Goal: Task Accomplishment & Management: Complete application form

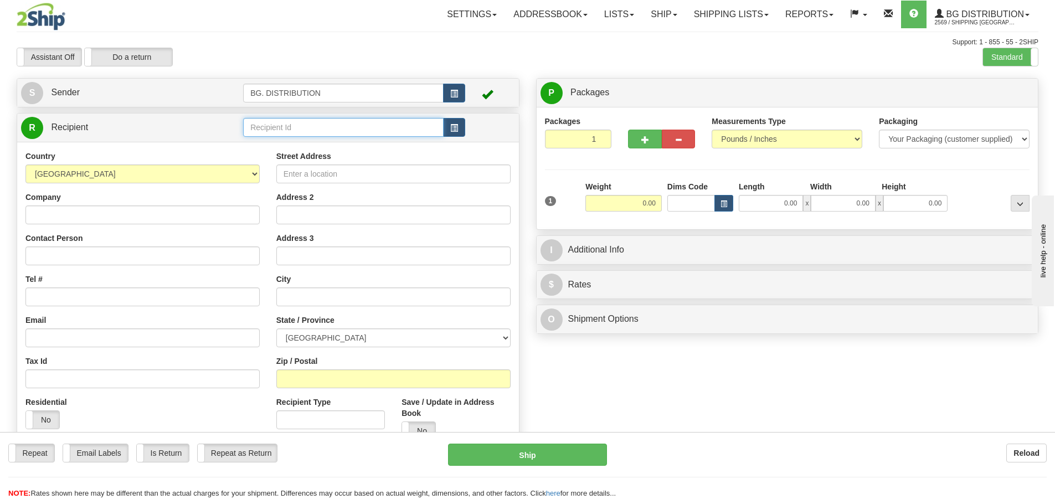
drag, startPoint x: 298, startPoint y: 127, endPoint x: 291, endPoint y: 127, distance: 6.7
click at [298, 126] on input "text" at bounding box center [343, 127] width 200 height 19
type input "20174"
click button "Delete" at bounding box center [0, 0] width 0 height 0
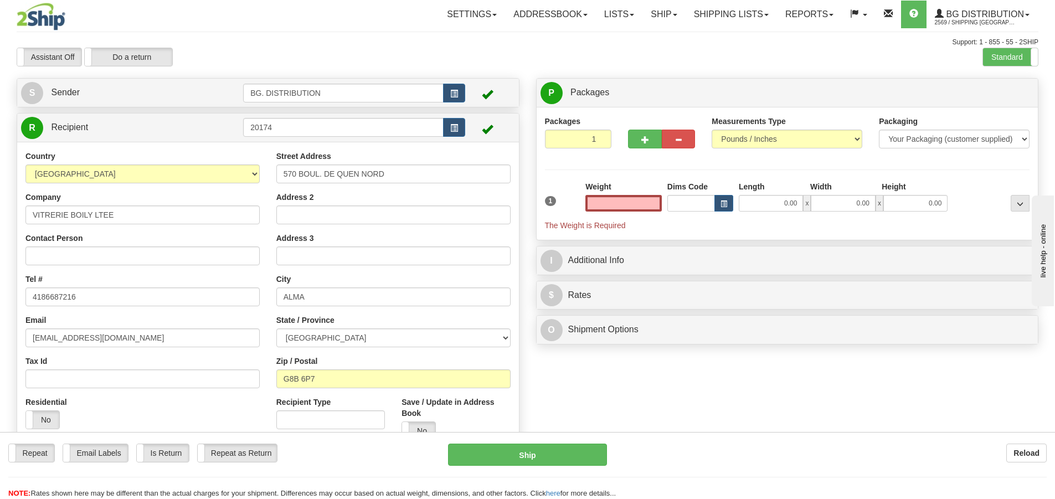
type input "0.00"
click at [772, 199] on input "0.00" at bounding box center [770, 203] width 64 height 17
type input "76.00"
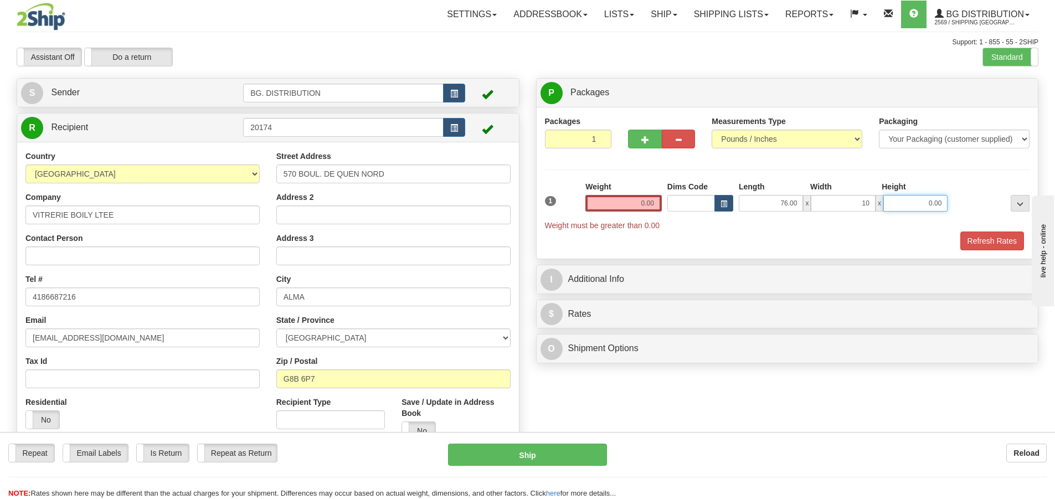
type input "10.00"
type input "8.00"
click at [644, 142] on span "button" at bounding box center [645, 139] width 8 height 7
type input "2"
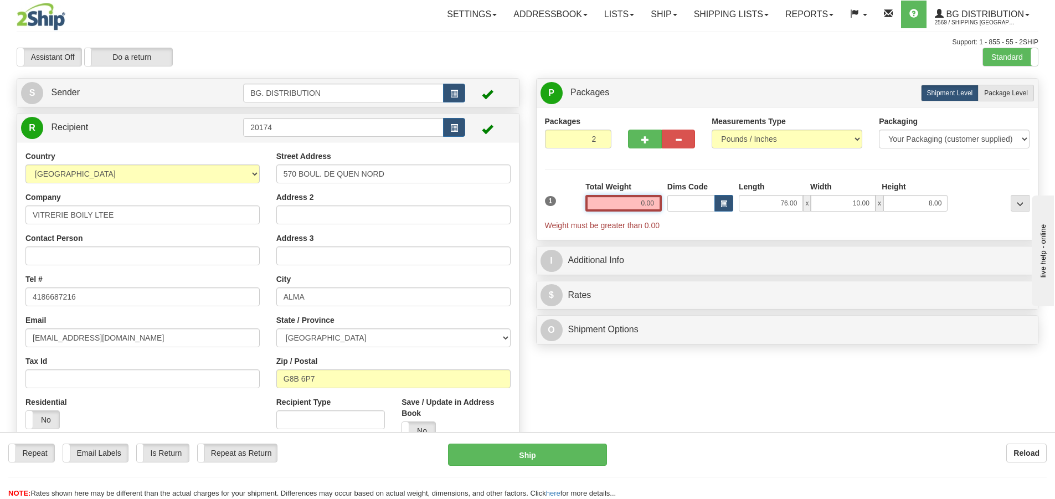
click at [634, 206] on input "0.00" at bounding box center [623, 203] width 76 height 17
type input "0.00"
click at [646, 139] on span "button" at bounding box center [645, 139] width 8 height 7
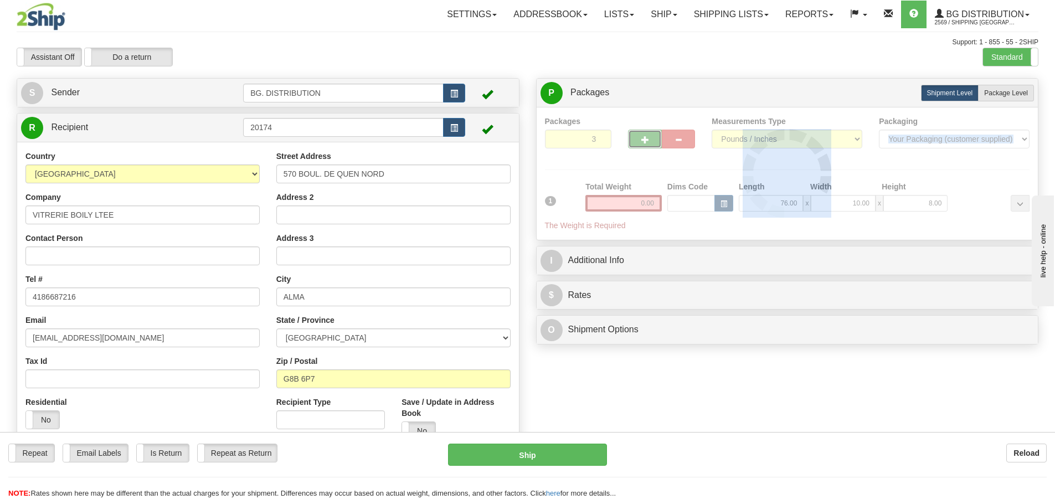
click at [646, 139] on div at bounding box center [787, 174] width 485 height 116
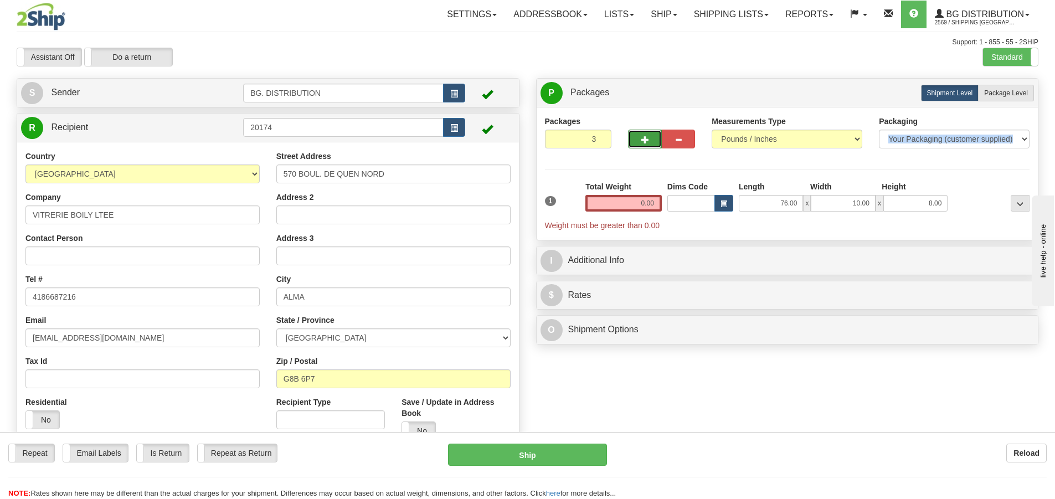
click at [646, 139] on span "button" at bounding box center [645, 139] width 8 height 7
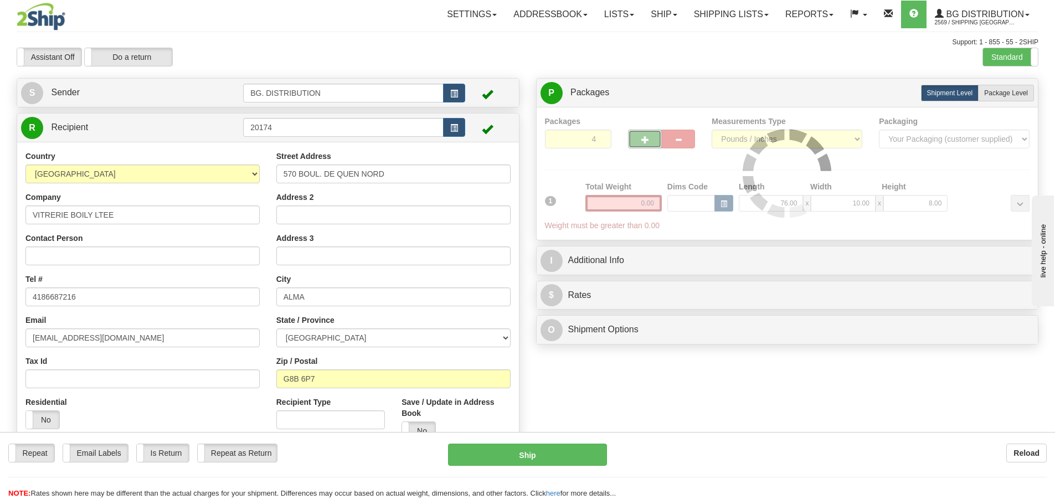
click at [646, 139] on div "Packages 4 1 Measurements Type" at bounding box center [787, 174] width 485 height 116
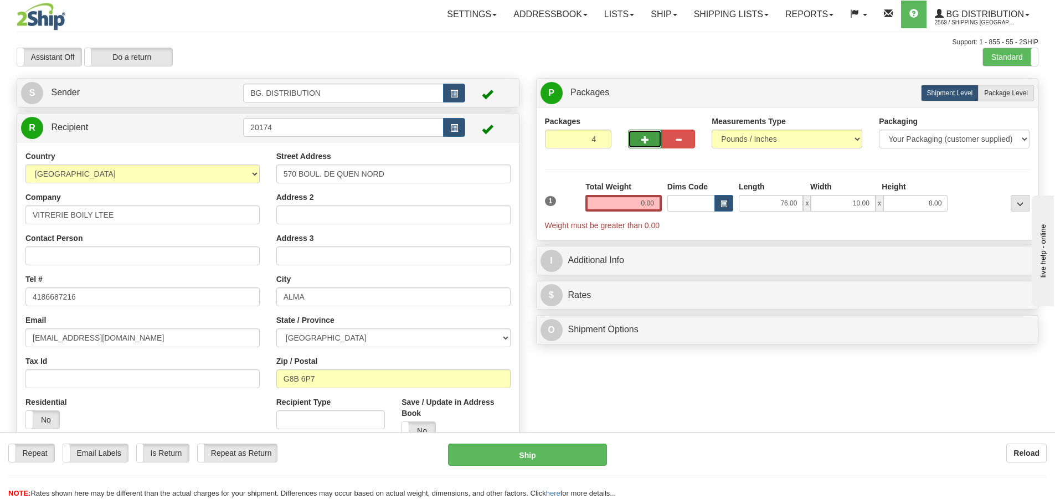
click at [646, 139] on span "button" at bounding box center [645, 139] width 8 height 7
click at [646, 139] on div "Packages 5 1 Measurements Type" at bounding box center [787, 174] width 485 height 116
click at [646, 139] on span "button" at bounding box center [645, 139] width 8 height 7
click at [0, 0] on div at bounding box center [0, 0] width 0 height 0
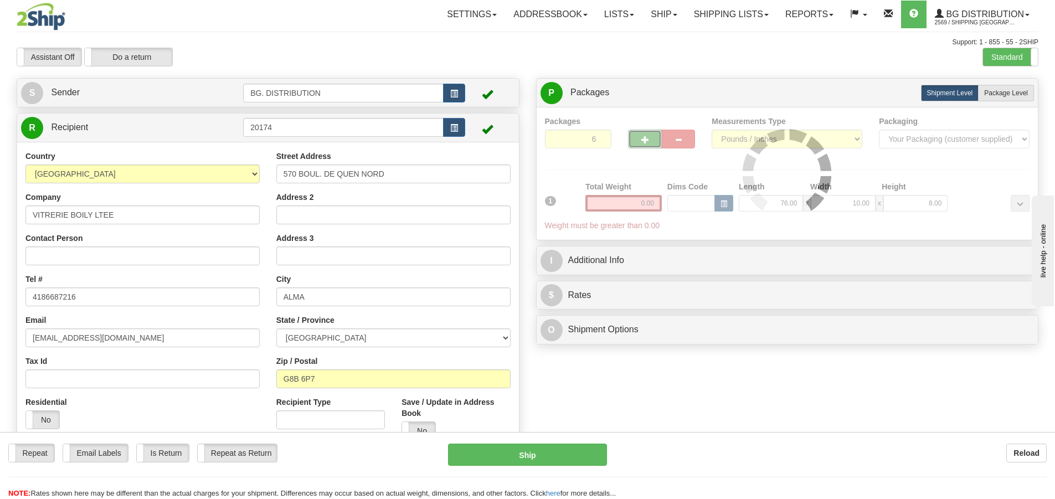
click at [646, 139] on span "button" at bounding box center [645, 139] width 8 height 7
click at [646, 139] on div at bounding box center [787, 174] width 485 height 116
click at [646, 139] on div "Packages 7 1 Measurements Type" at bounding box center [787, 174] width 485 height 116
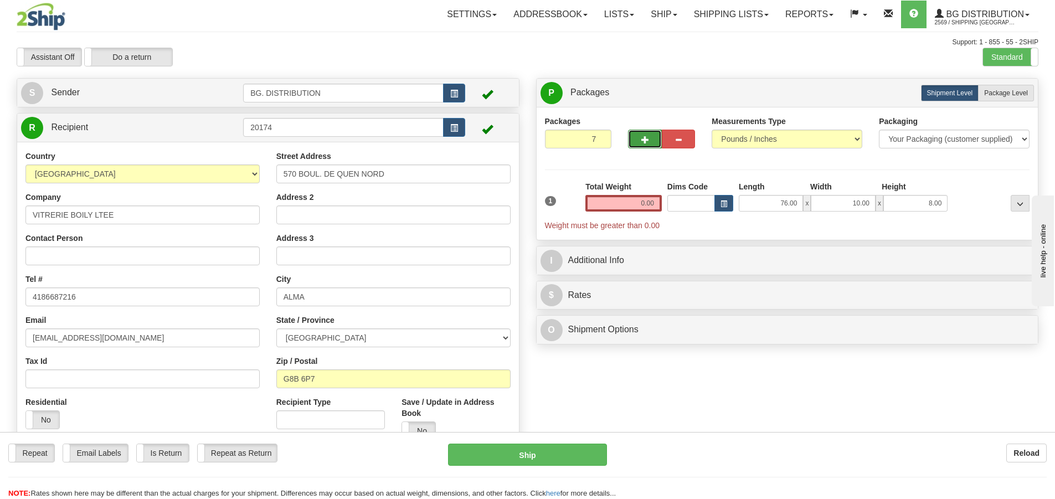
click at [646, 139] on span "button" at bounding box center [645, 139] width 8 height 7
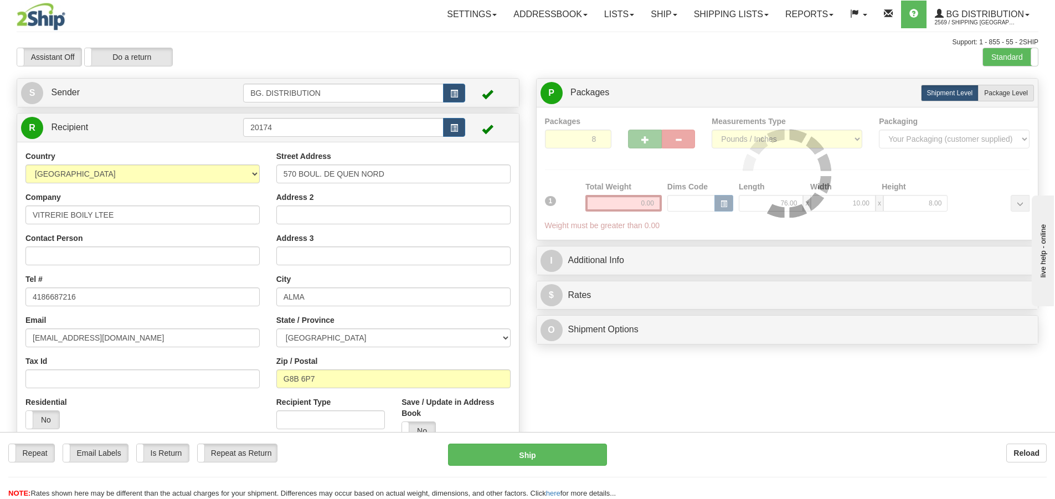
click at [646, 139] on div at bounding box center [787, 174] width 485 height 116
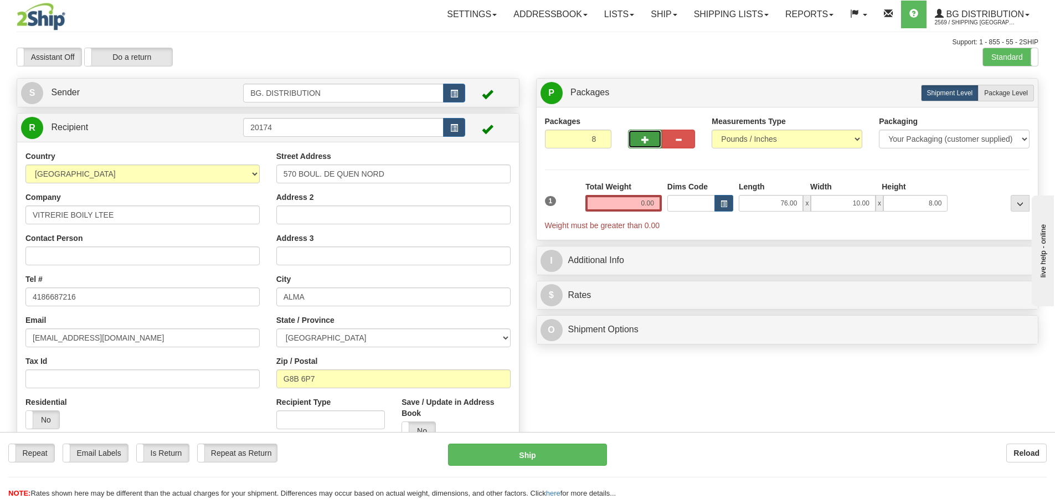
click at [646, 139] on span "button" at bounding box center [645, 139] width 8 height 7
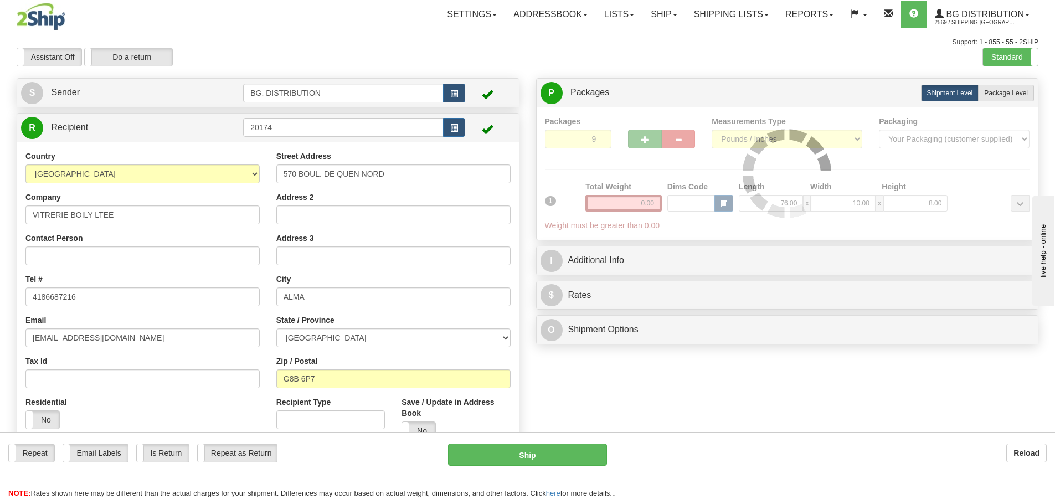
click at [646, 139] on div at bounding box center [787, 174] width 485 height 116
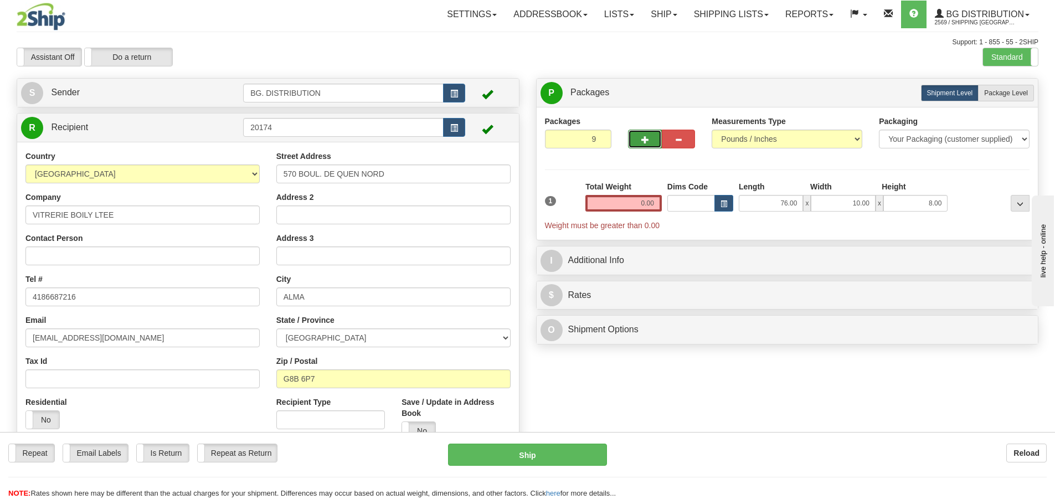
click at [646, 139] on span "button" at bounding box center [645, 139] width 8 height 7
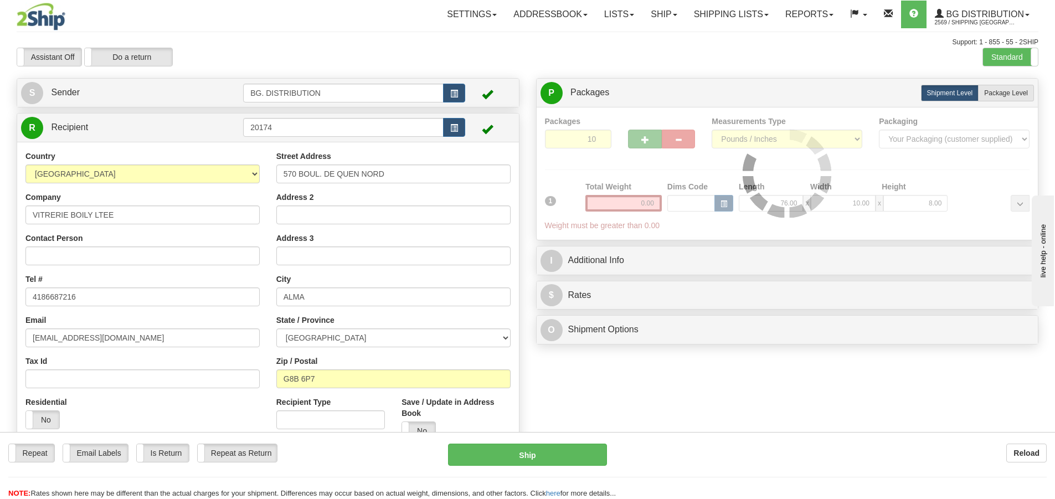
click at [646, 139] on div at bounding box center [787, 174] width 485 height 116
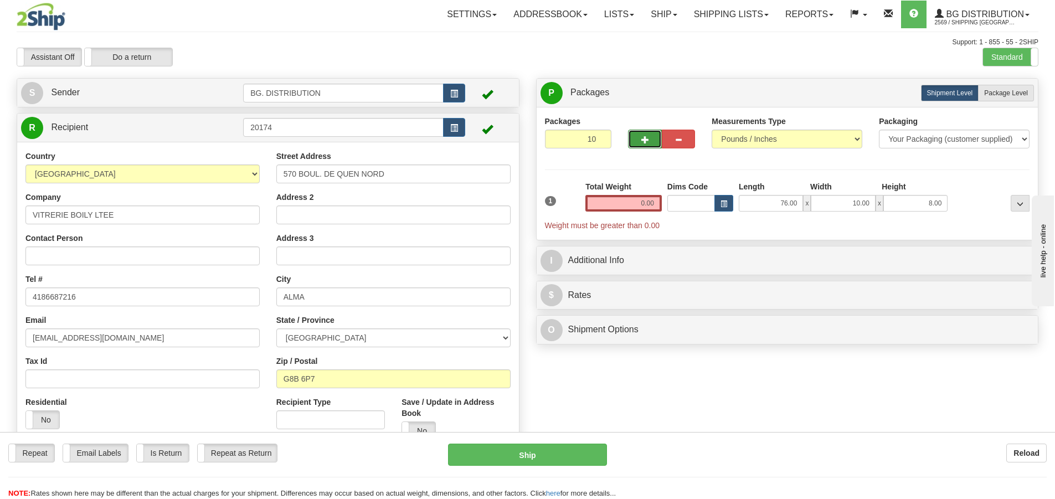
click at [646, 139] on span "button" at bounding box center [645, 139] width 8 height 7
type input "11"
click at [1013, 91] on span "Package Level" at bounding box center [1006, 93] width 44 height 8
radio input "true"
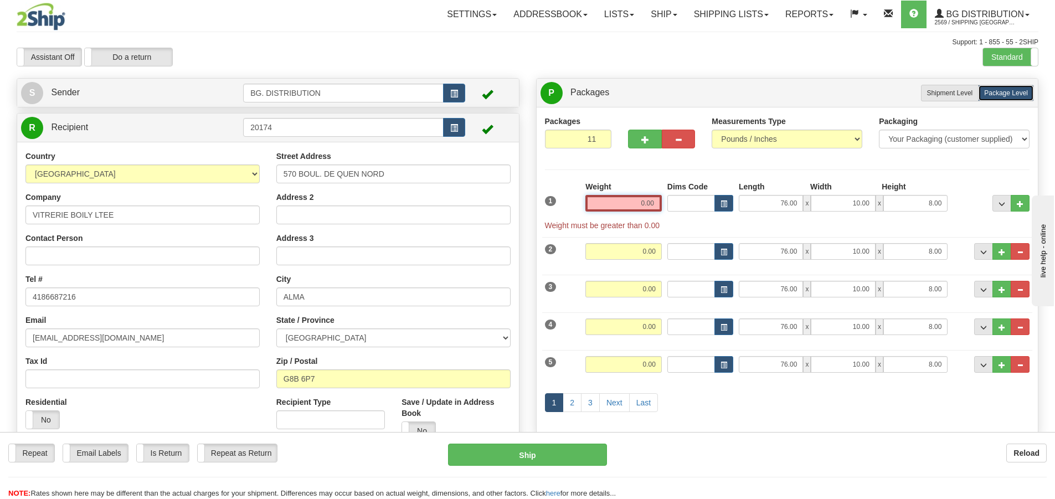
click at [628, 197] on input "0.00" at bounding box center [623, 203] width 76 height 17
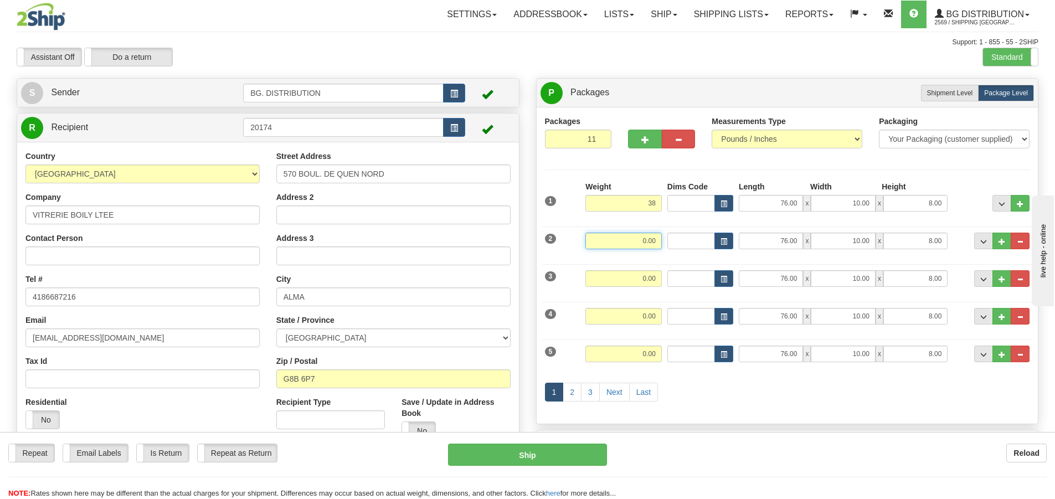
type input "38.00"
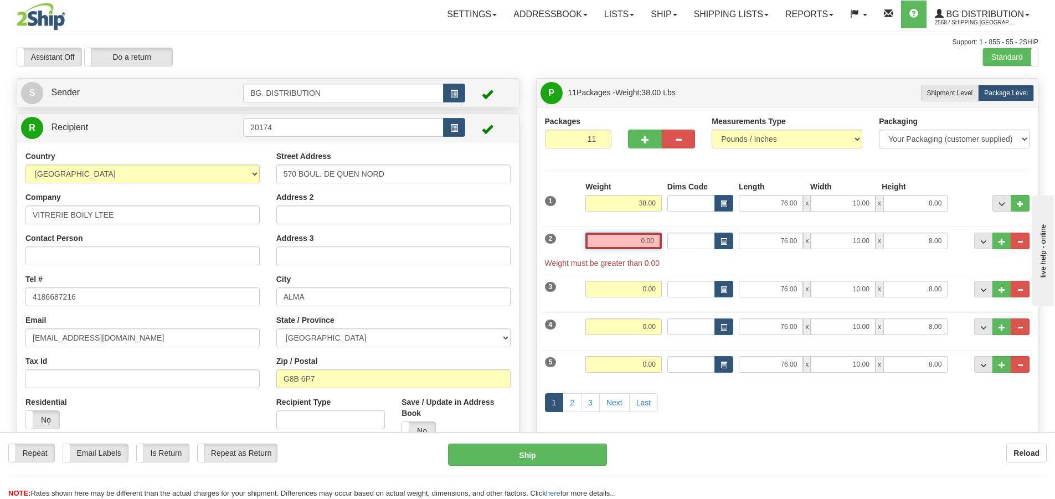
click at [637, 244] on input "0.00" at bounding box center [623, 240] width 76 height 17
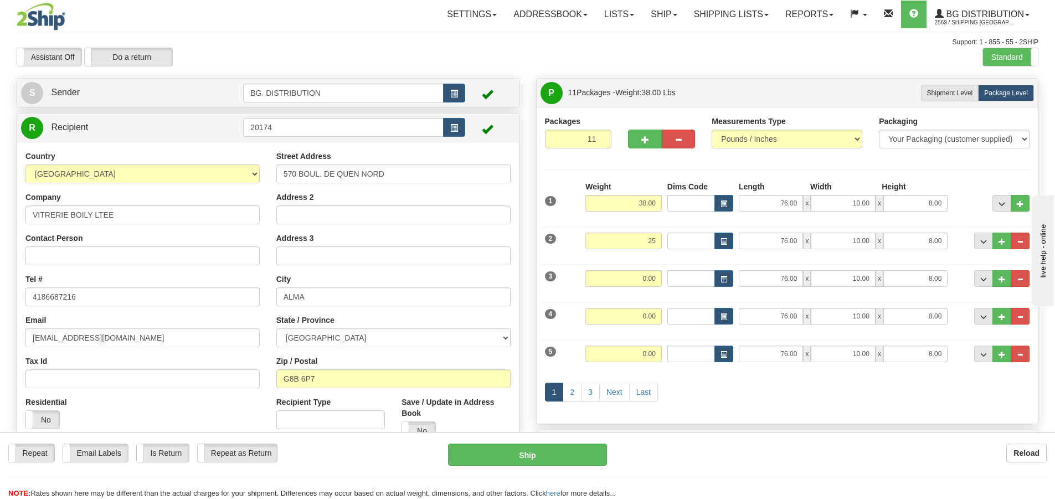
type input "25.00"
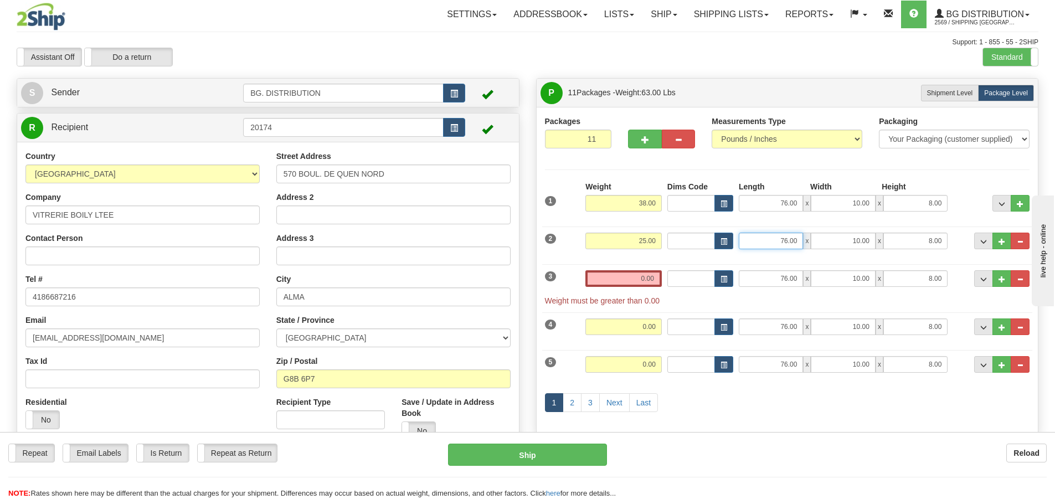
click at [786, 238] on input "76.00" at bounding box center [770, 240] width 64 height 17
click at [786, 237] on input "76.00" at bounding box center [770, 240] width 64 height 17
type input "84.00"
type input "7.00"
type input "3.00"
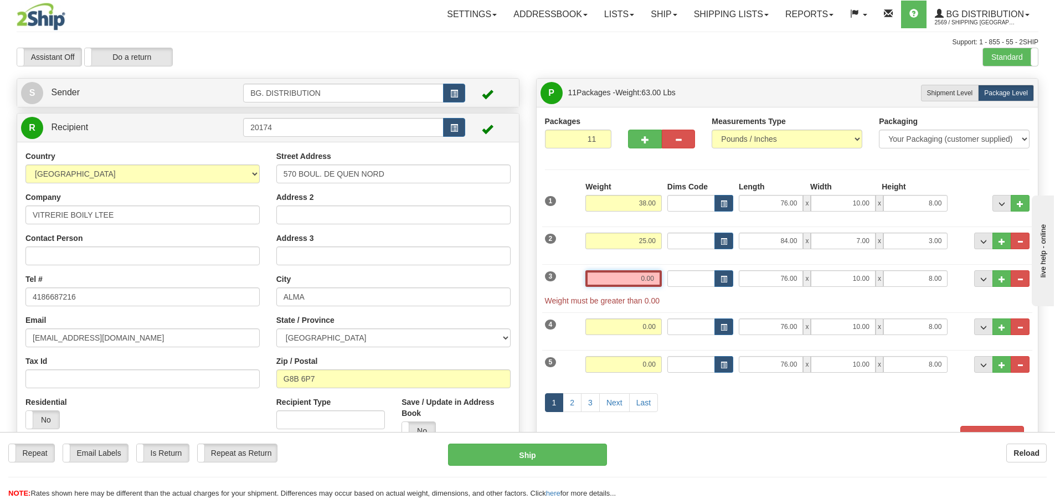
click at [622, 276] on input "0.00" at bounding box center [623, 278] width 76 height 17
type input "0.00"
click at [643, 279] on input "0.00" at bounding box center [623, 278] width 76 height 17
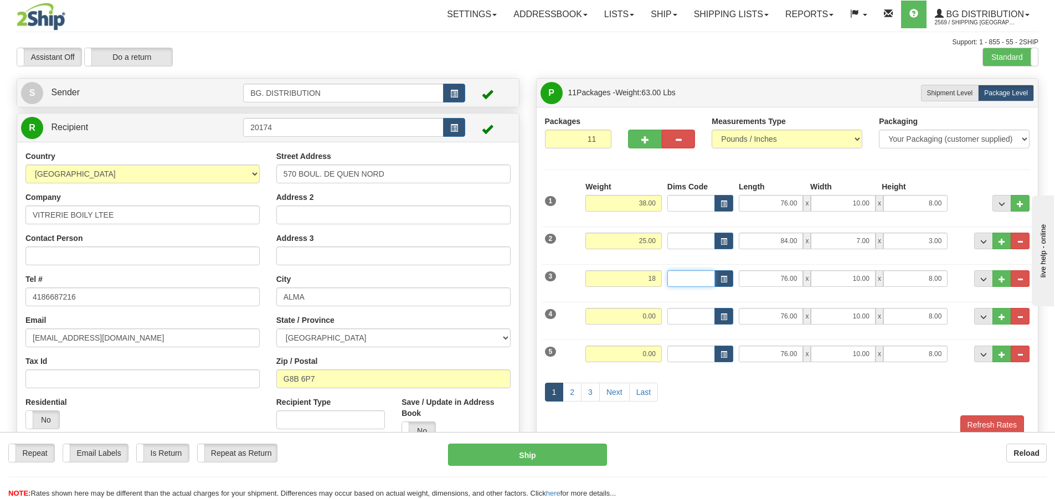
type input "18.00"
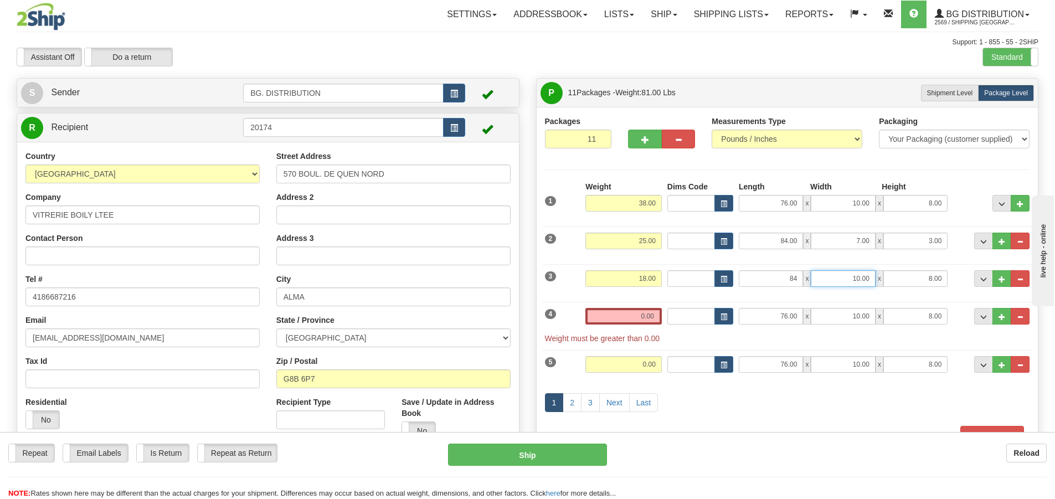
type input "84.00"
type input "5.00"
type input "3.00"
drag, startPoint x: 648, startPoint y: 315, endPoint x: 641, endPoint y: 312, distance: 7.7
click at [643, 313] on input "0.00" at bounding box center [623, 316] width 76 height 17
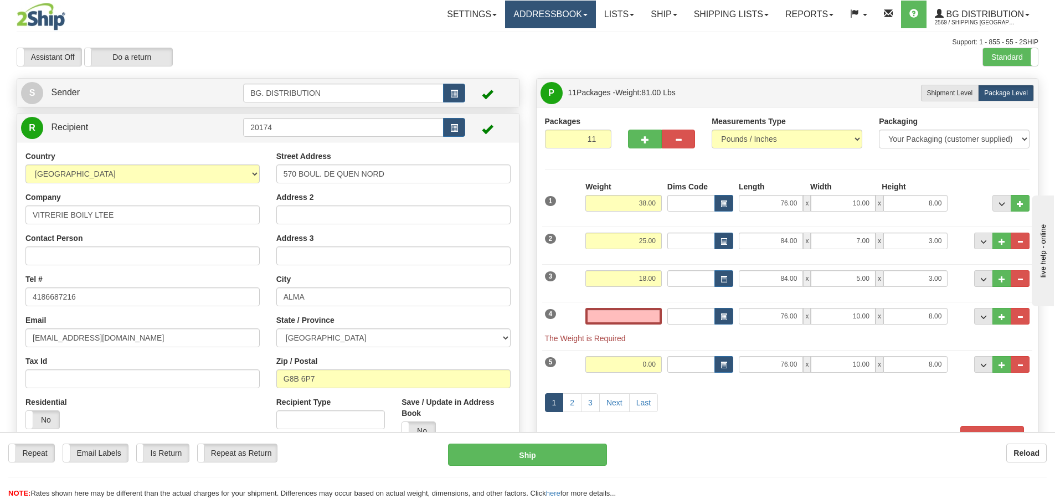
type input "0.00"
click at [635, 316] on input "0.00" at bounding box center [623, 316] width 76 height 17
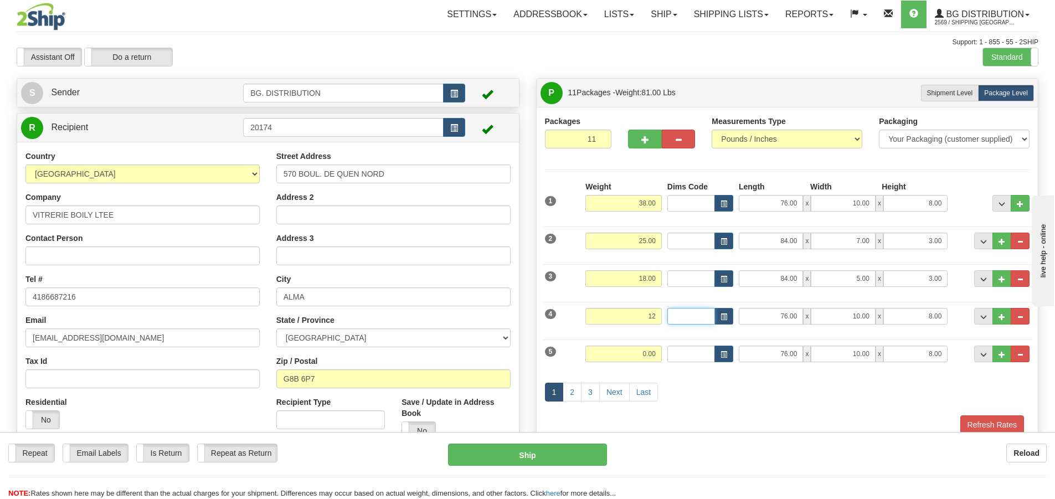
type input "12.00"
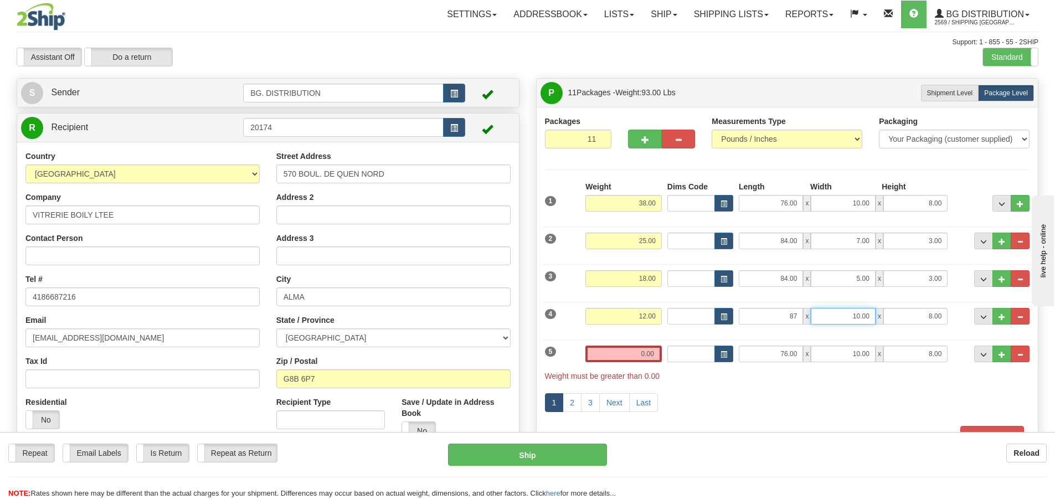
type input "87.00"
type input "5.00"
type input "4.00"
click at [637, 356] on input "0.00" at bounding box center [623, 353] width 76 height 17
type input "0.00"
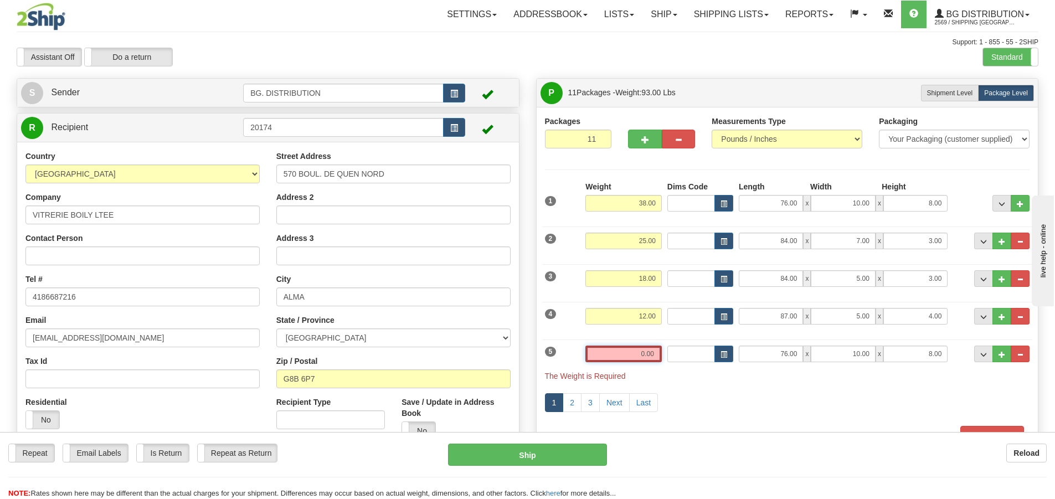
click at [641, 351] on input "0.00" at bounding box center [623, 353] width 76 height 17
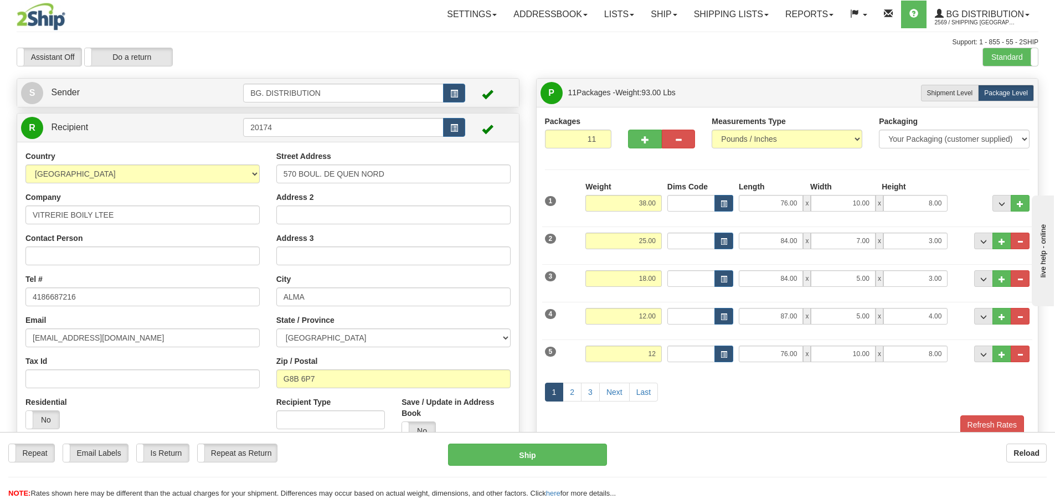
type input "12.00"
click at [788, 362] on div "5 Weight 12.00 Dims Code Length Width Height" at bounding box center [787, 352] width 490 height 37
click at [783, 359] on input "76.00" at bounding box center [770, 353] width 64 height 17
click at [781, 357] on input "76.00" at bounding box center [770, 353] width 64 height 17
click at [788, 354] on input "76.00" at bounding box center [770, 353] width 64 height 17
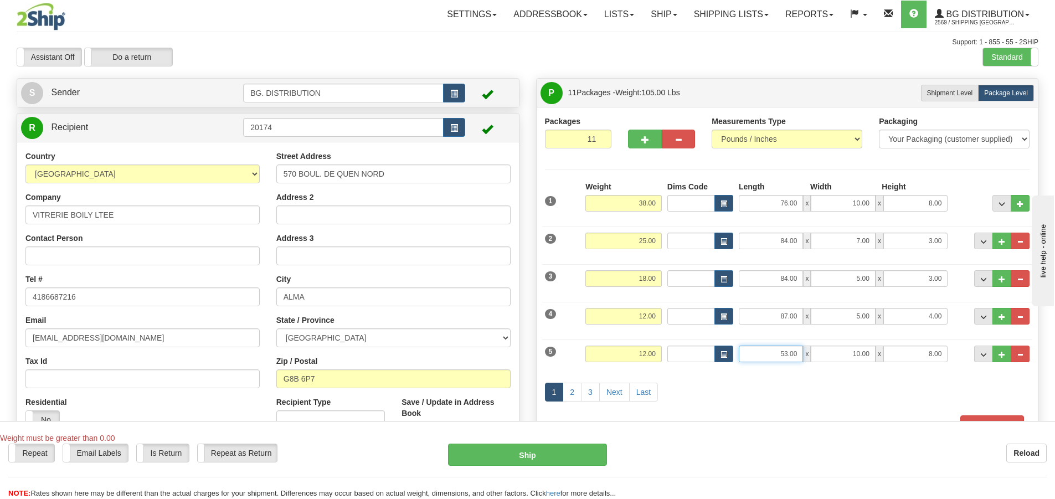
type input "53.00"
type input "5.00"
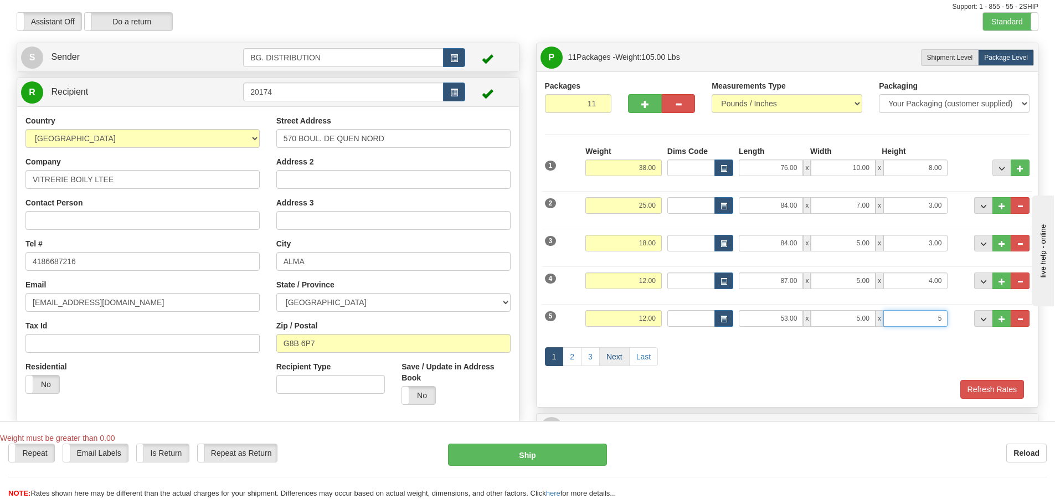
scroll to position [55, 0]
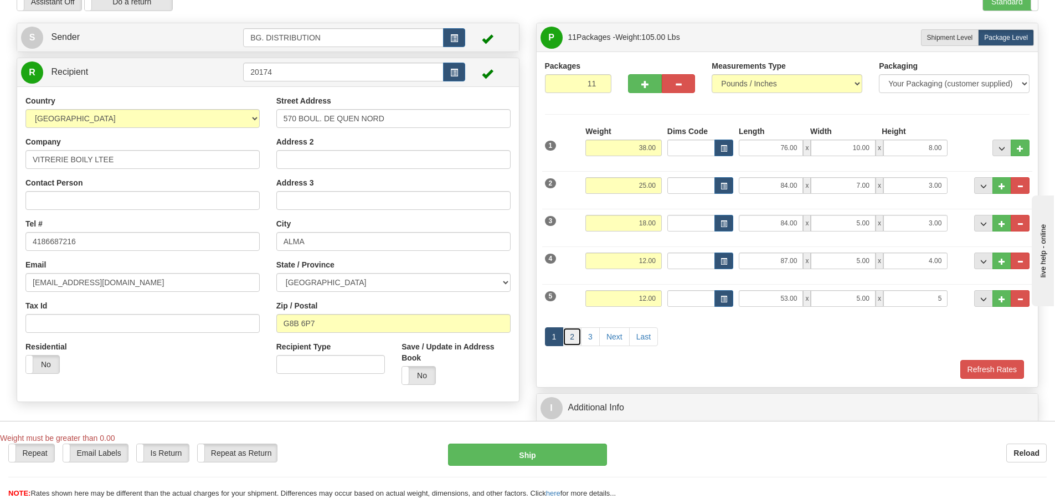
type input "5.00"
click at [572, 337] on link "2" at bounding box center [571, 336] width 19 height 19
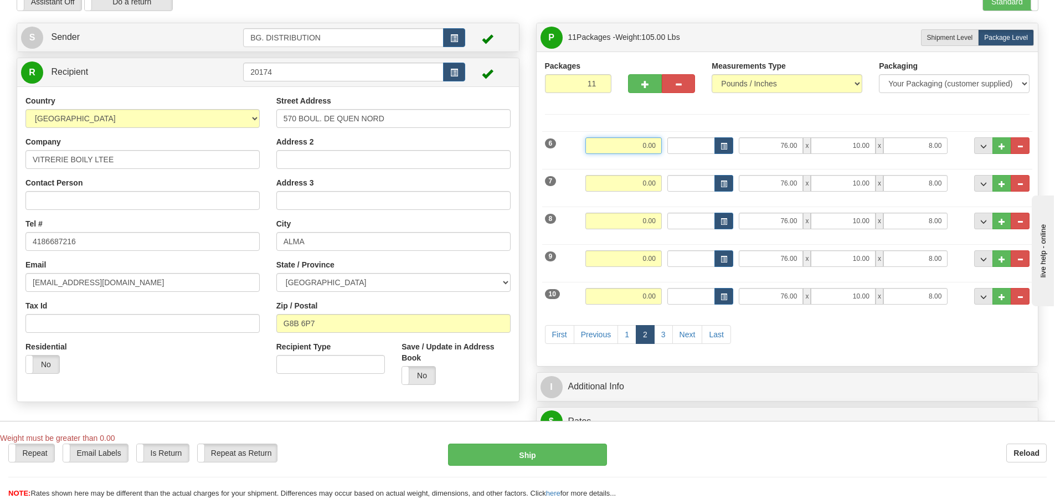
click at [644, 143] on input "0.00" at bounding box center [623, 145] width 76 height 17
type input "12.00"
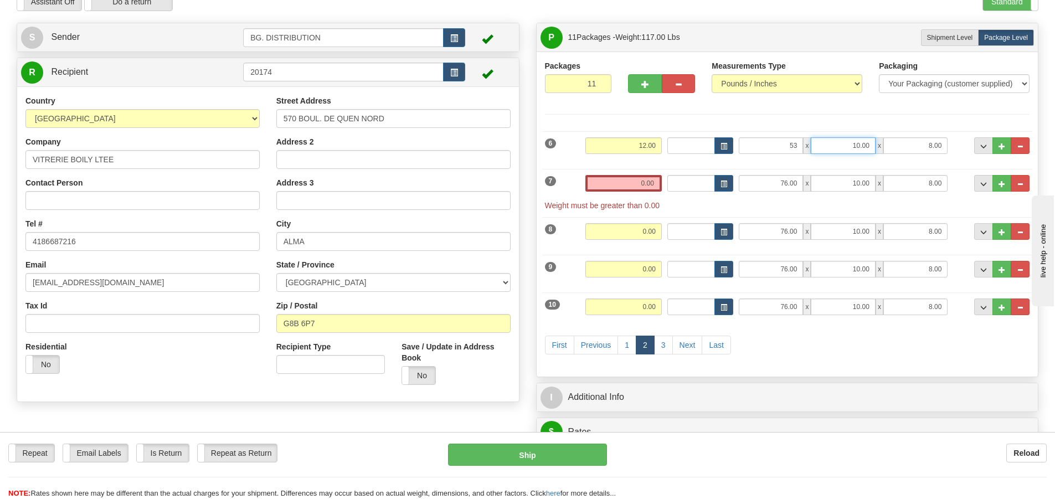
type input "53.00"
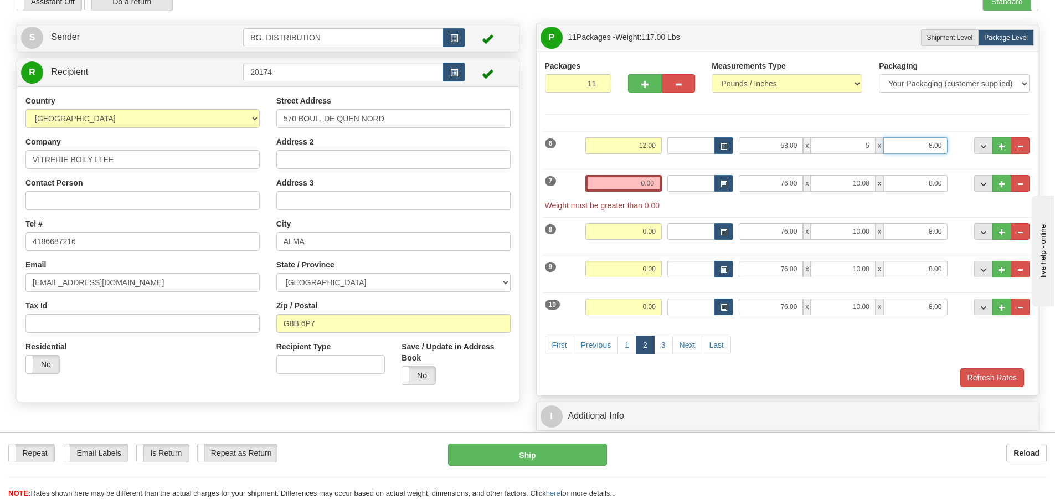
type input "5.00"
drag, startPoint x: 639, startPoint y: 190, endPoint x: 640, endPoint y: 185, distance: 5.8
click at [639, 190] on input "0.00" at bounding box center [623, 183] width 76 height 17
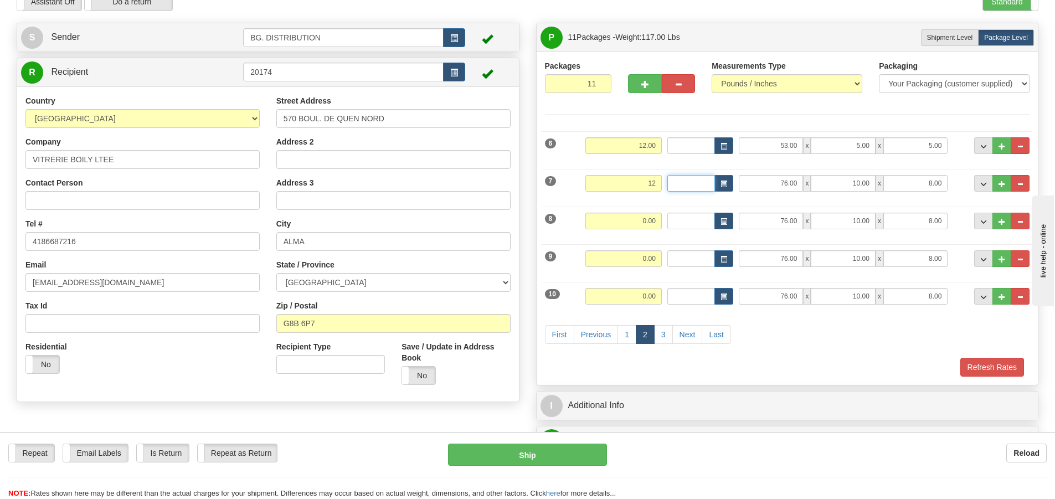
type input "12.00"
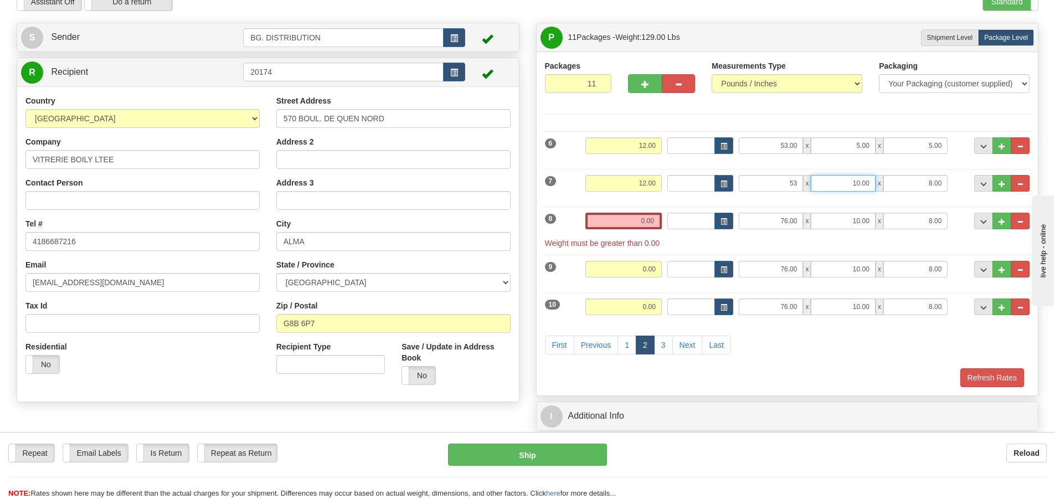
type input "53.00"
type input "5.00"
click at [633, 223] on input "0.00" at bounding box center [623, 221] width 76 height 17
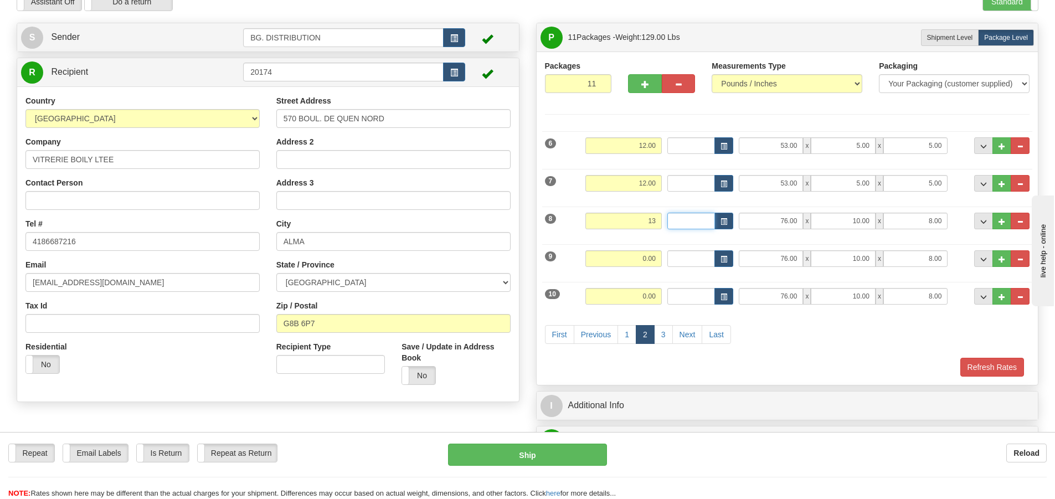
type input "13.00"
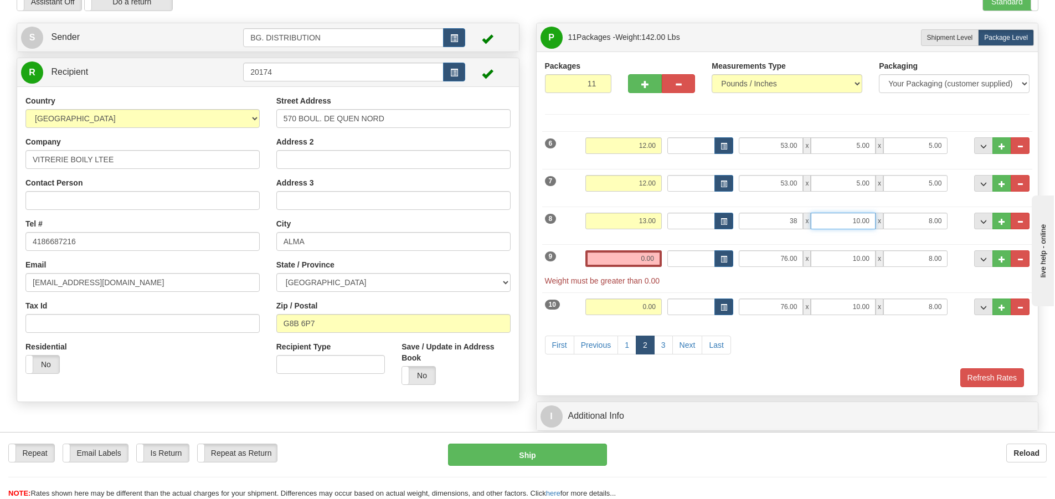
type input "38.00"
type input "9.00"
type input "6.00"
click at [638, 261] on input "0.00" at bounding box center [623, 258] width 76 height 17
type input "0.00"
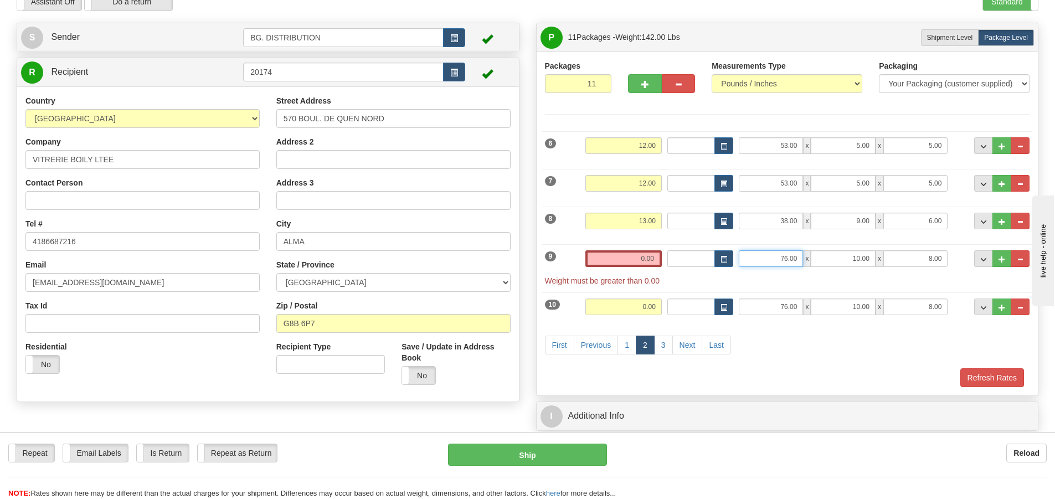
click at [777, 264] on input "76.00" at bounding box center [770, 258] width 64 height 17
drag, startPoint x: 785, startPoint y: 258, endPoint x: 776, endPoint y: 256, distance: 9.1
click at [776, 256] on input "76.00" at bounding box center [770, 258] width 64 height 17
drag, startPoint x: 787, startPoint y: 255, endPoint x: 773, endPoint y: 252, distance: 13.7
click at [773, 252] on input "76.00" at bounding box center [770, 258] width 64 height 17
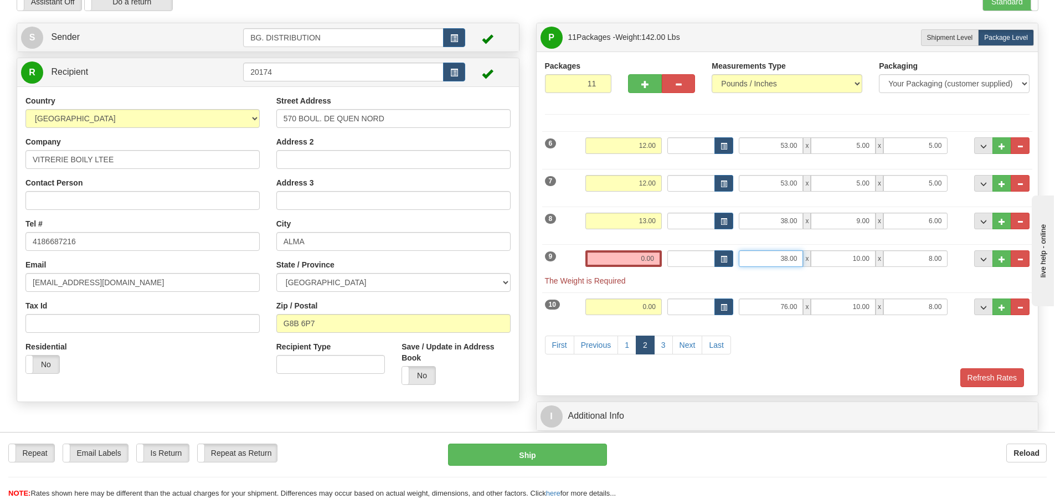
type input "38.00"
type input "11.00"
type input "6.00"
click at [628, 259] on input "0.00" at bounding box center [623, 258] width 76 height 17
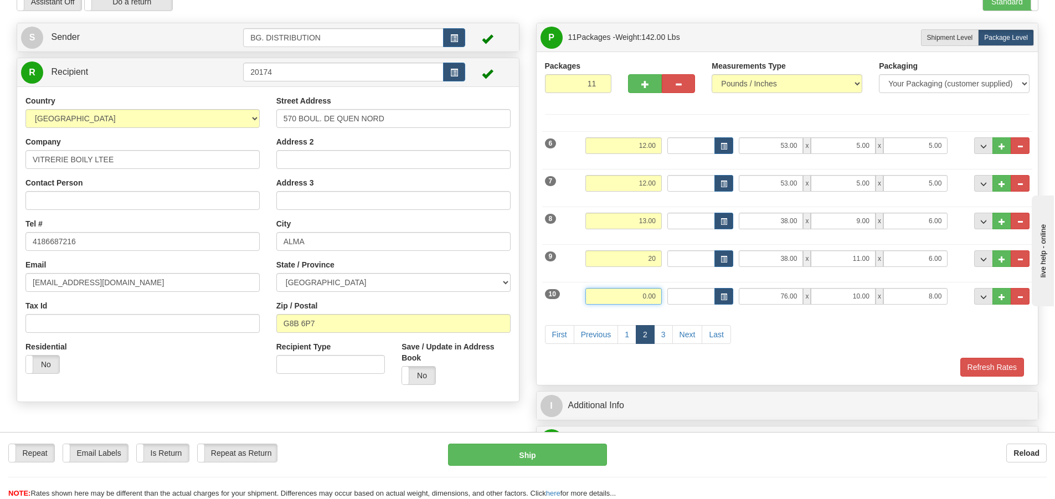
type input "20.00"
click at [642, 296] on input "0.00" at bounding box center [623, 296] width 76 height 17
type input "52.00"
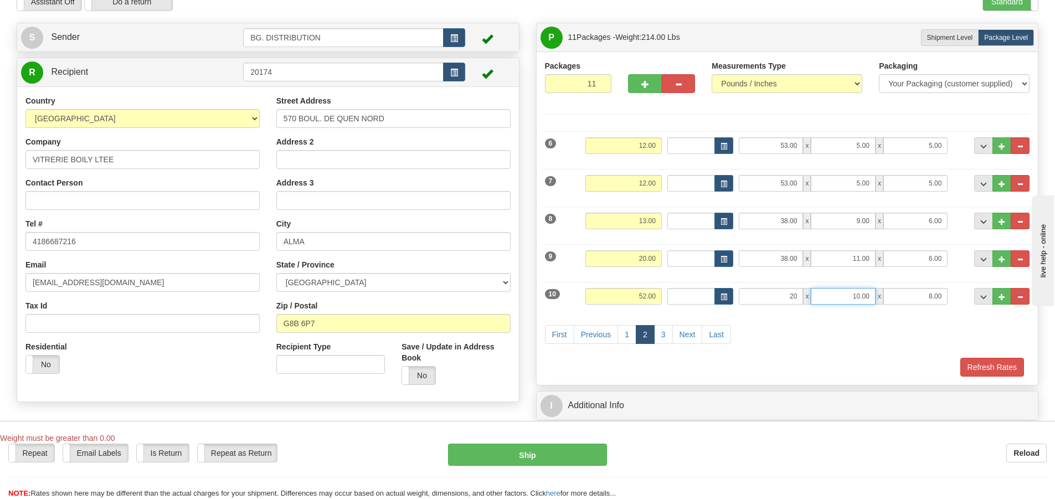
type input "20.00"
type input "17.00"
type input "8.00"
click at [664, 335] on link "3" at bounding box center [663, 334] width 19 height 19
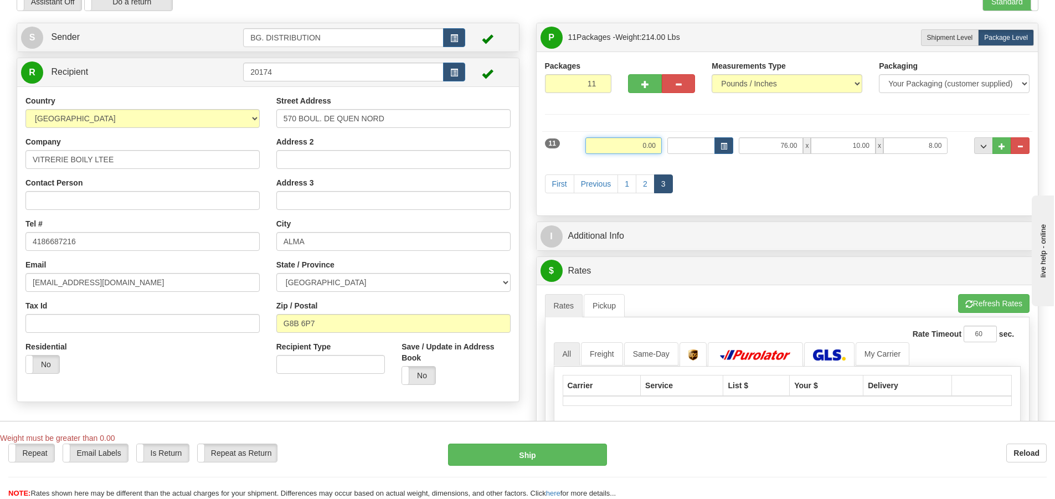
click at [631, 137] on input "0.00" at bounding box center [623, 145] width 76 height 17
type input "58.00"
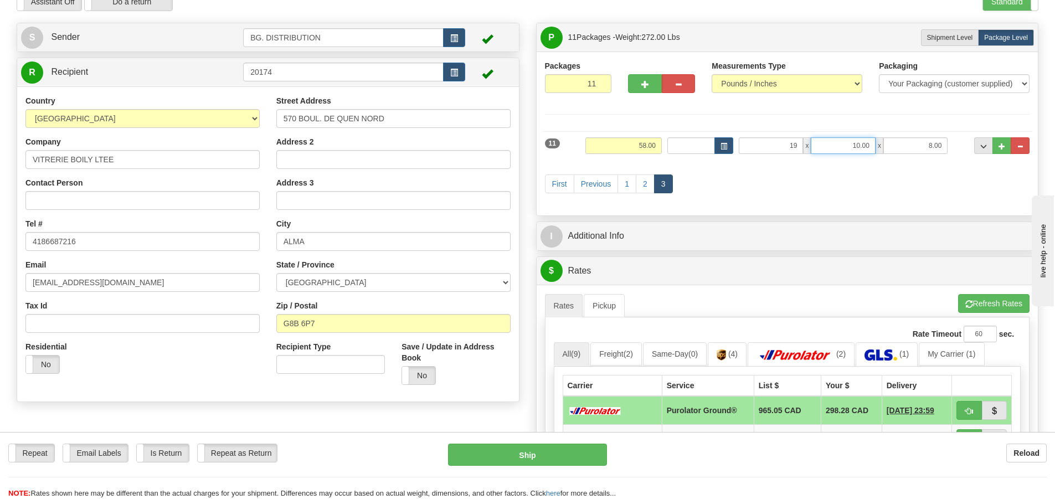
type input "19.00"
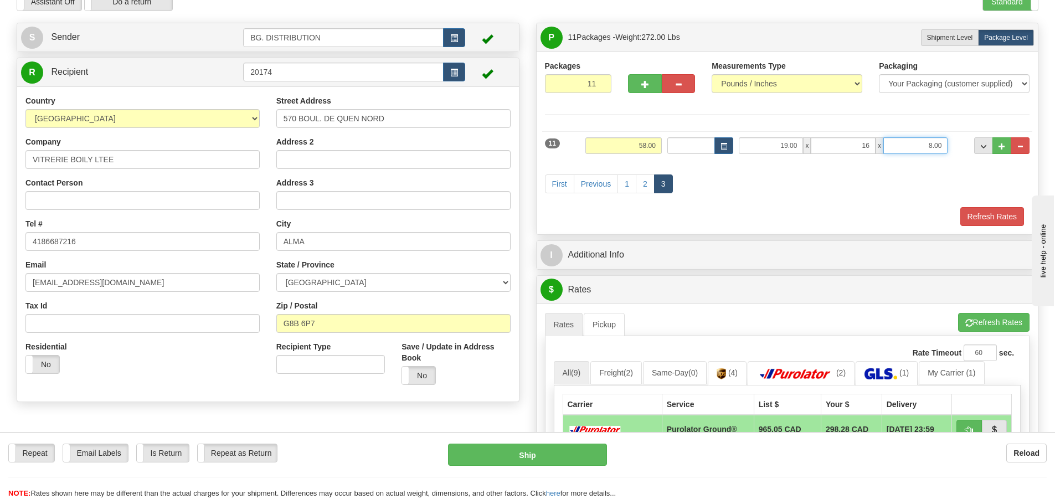
type input "16.00"
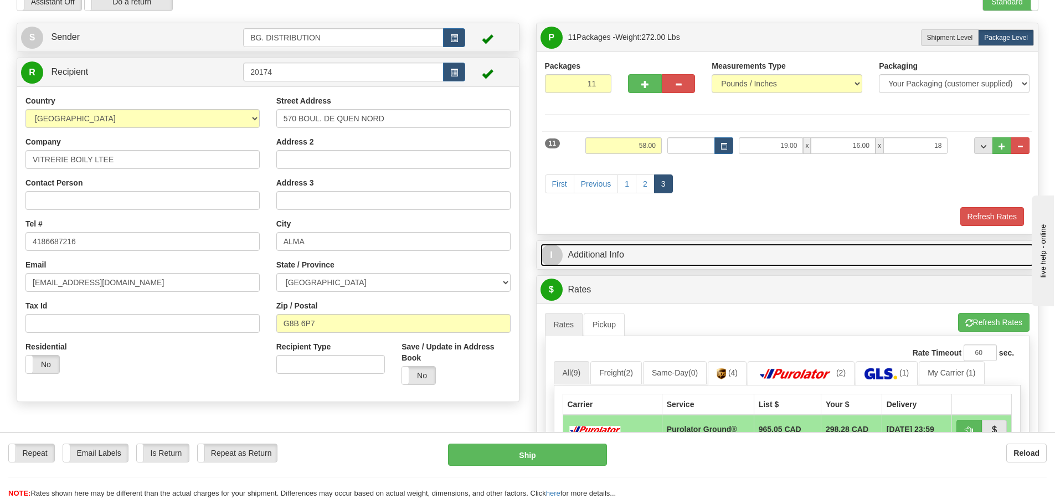
type input "18.00"
click at [548, 254] on span "I" at bounding box center [551, 255] width 22 height 22
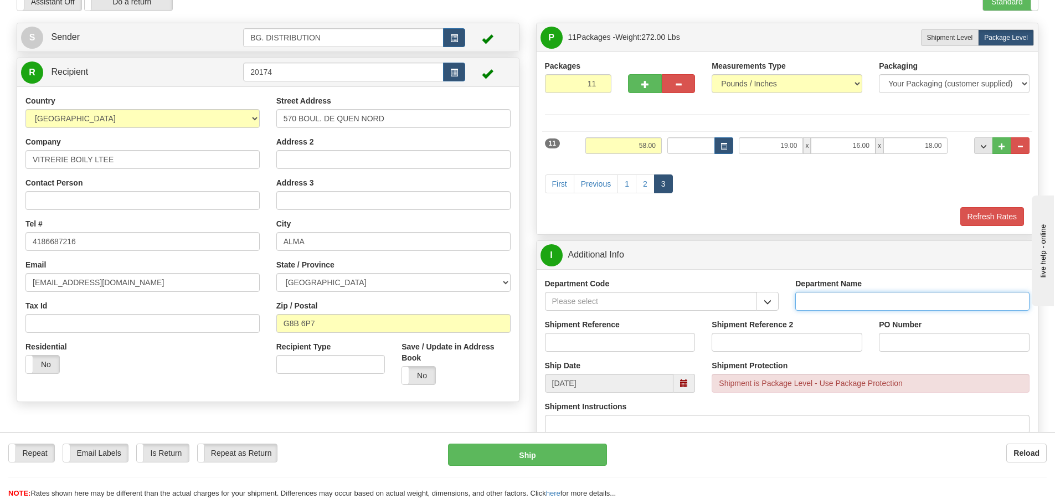
drag, startPoint x: 812, startPoint y: 304, endPoint x: 824, endPoint y: 304, distance: 12.7
click at [824, 304] on input "Department Name" at bounding box center [912, 301] width 234 height 19
type input "."
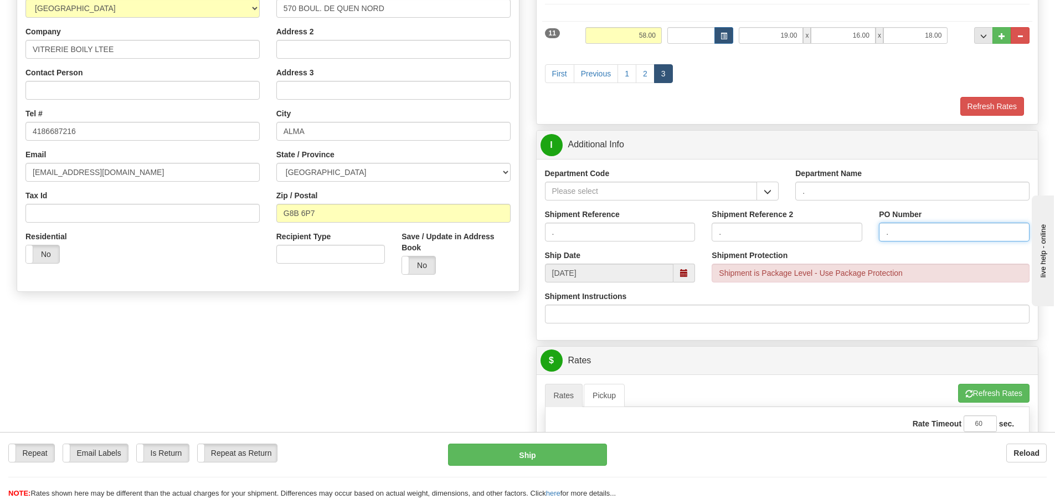
scroll to position [166, 0]
type input "."
click at [985, 392] on button "Refresh Rates" at bounding box center [993, 392] width 71 height 19
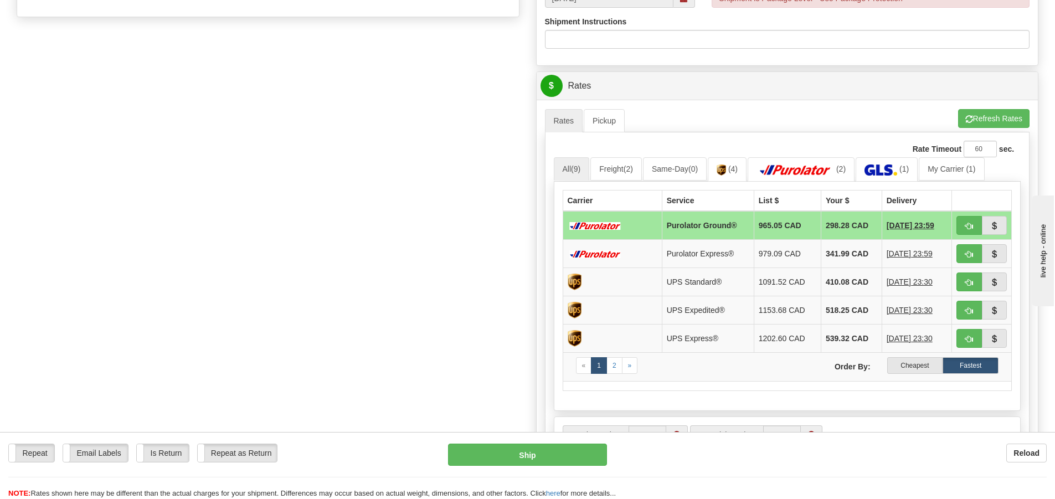
scroll to position [443, 0]
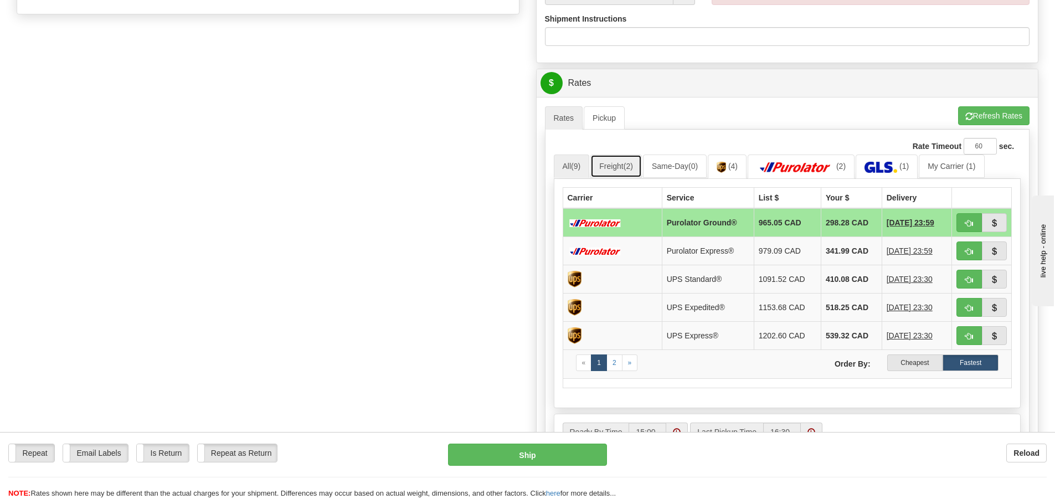
click at [613, 169] on link "Freight (2)" at bounding box center [615, 165] width 51 height 23
